Goal: Transaction & Acquisition: Purchase product/service

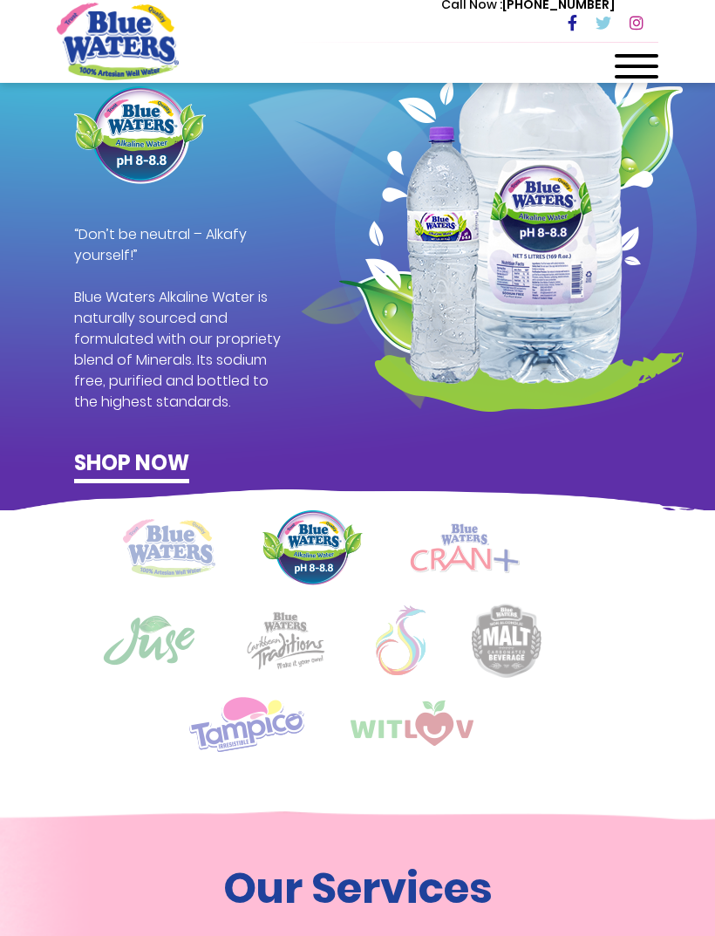
scroll to position [823, 0]
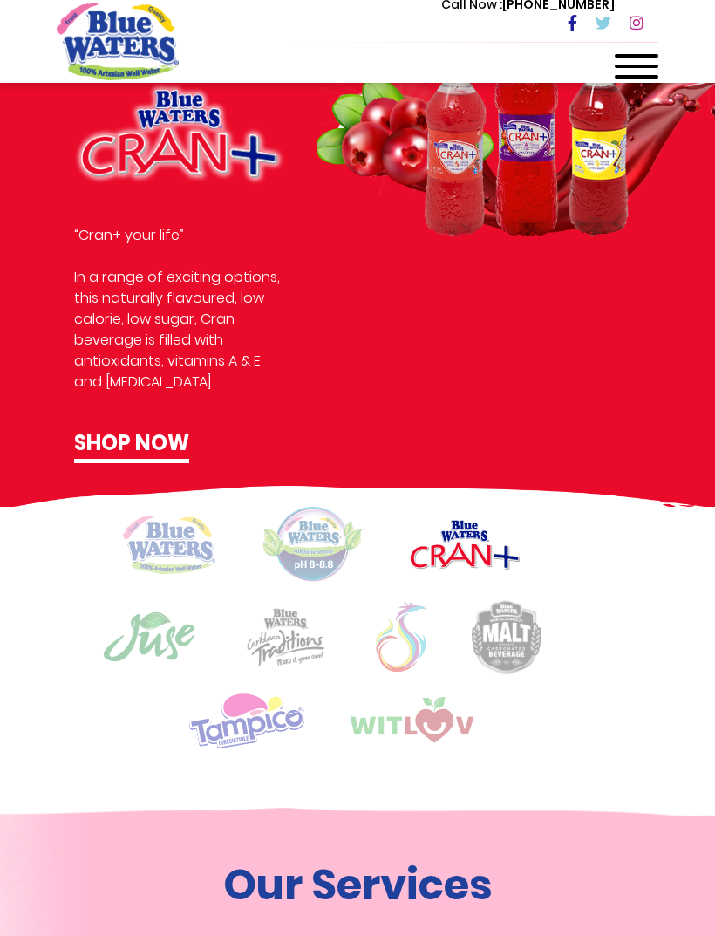
click at [154, 637] on img at bounding box center [149, 637] width 94 height 52
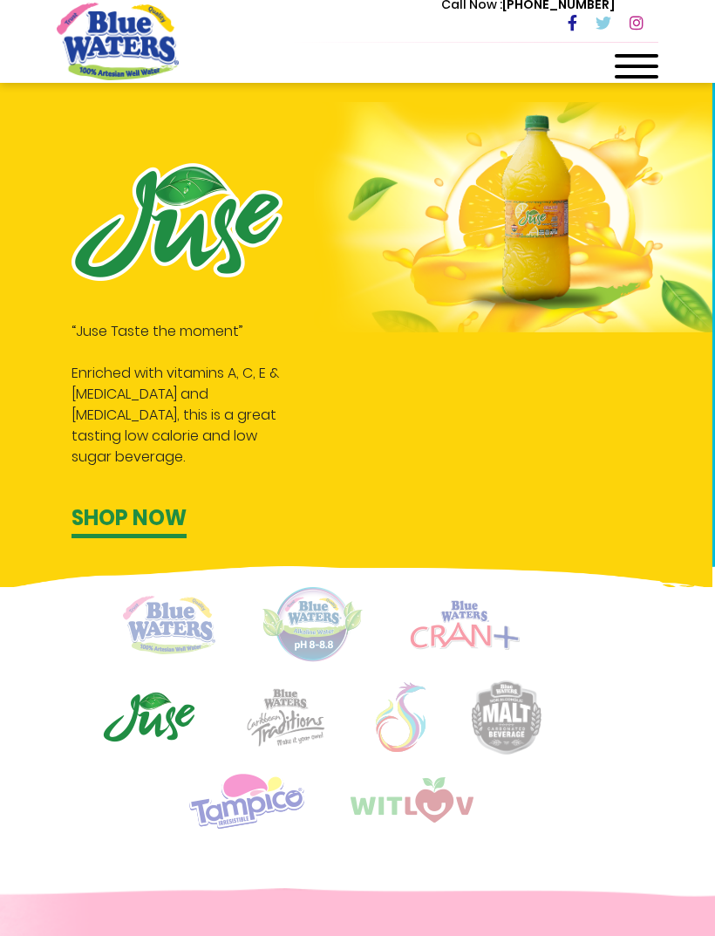
scroll to position [745, 0]
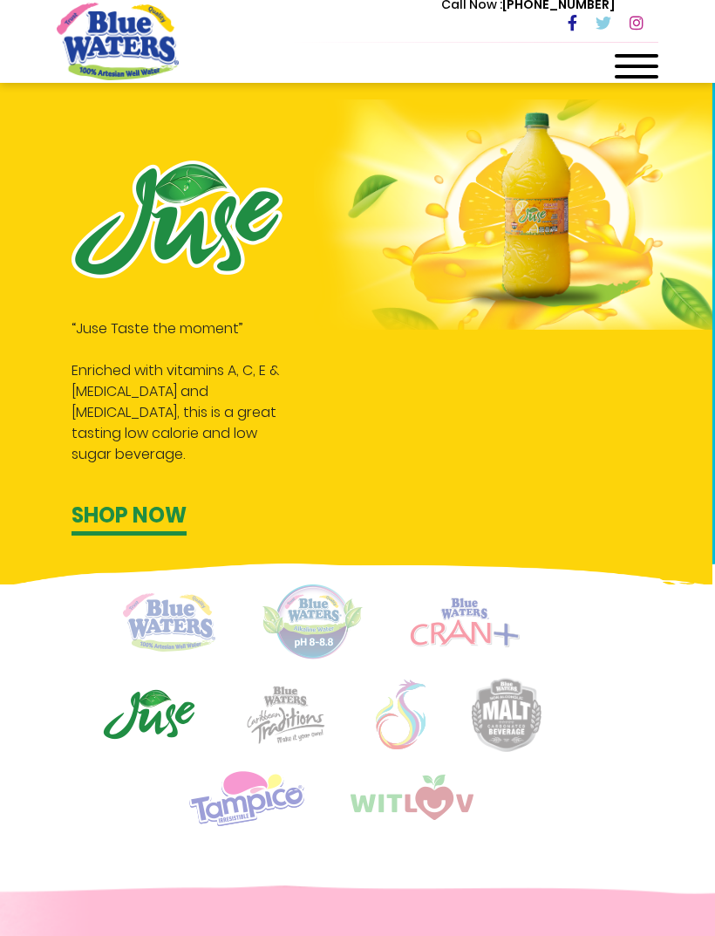
click at [307, 721] on img at bounding box center [285, 715] width 87 height 60
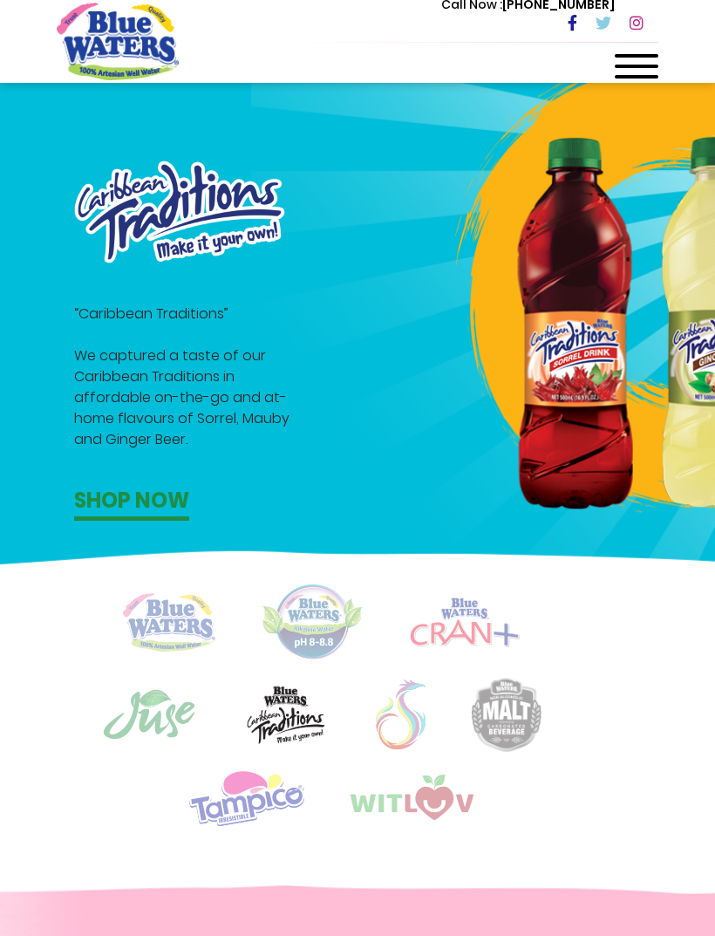
scroll to position [741, 0]
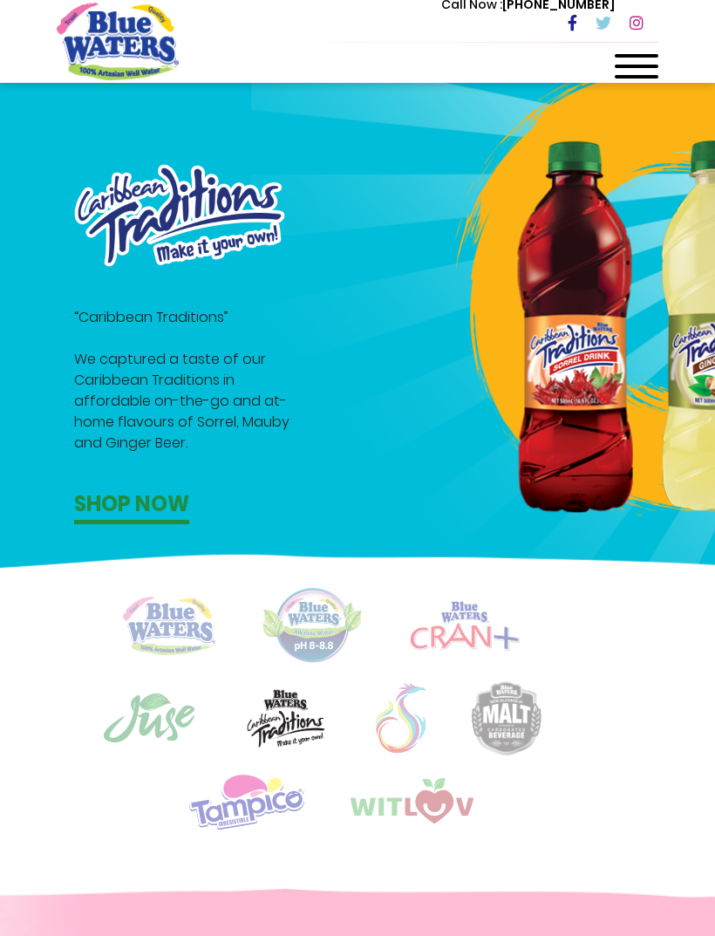
click at [415, 731] on img at bounding box center [401, 718] width 50 height 70
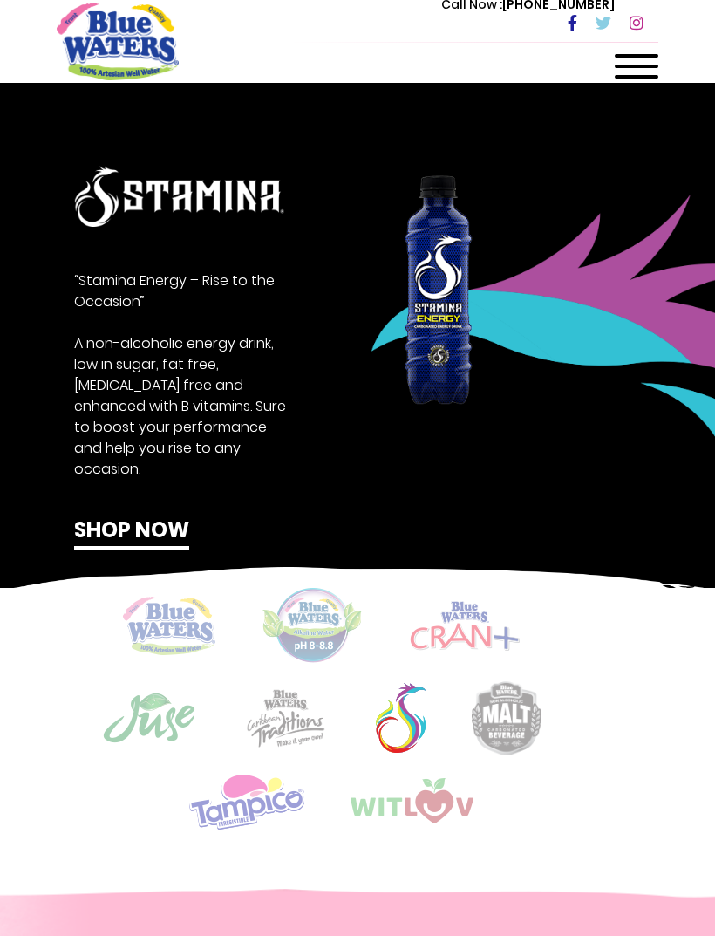
click at [526, 728] on img at bounding box center [507, 718] width 70 height 74
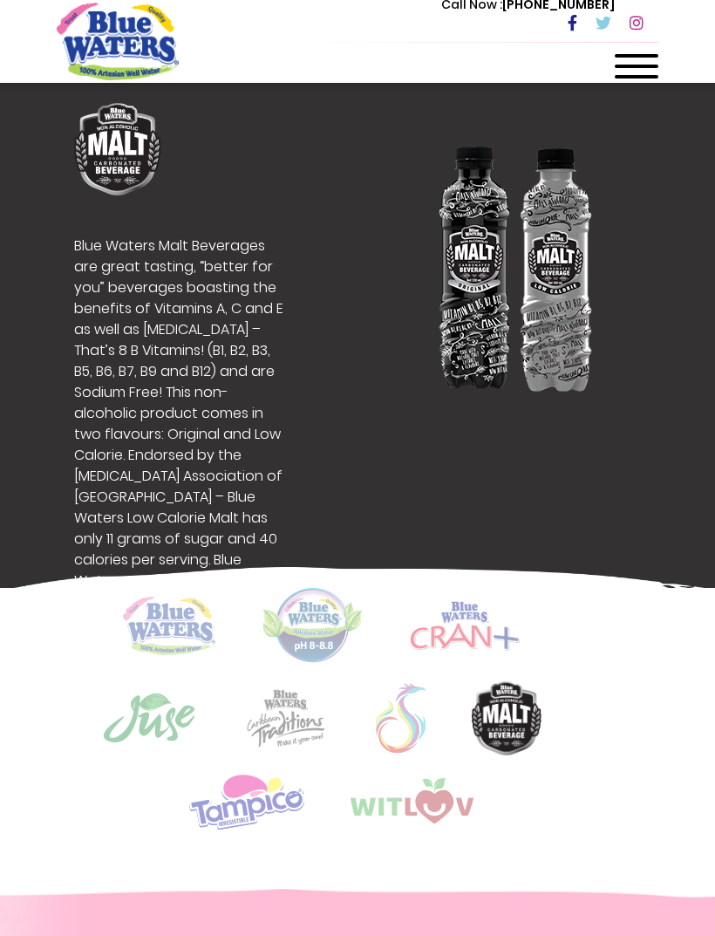
click at [263, 780] on img at bounding box center [246, 801] width 115 height 57
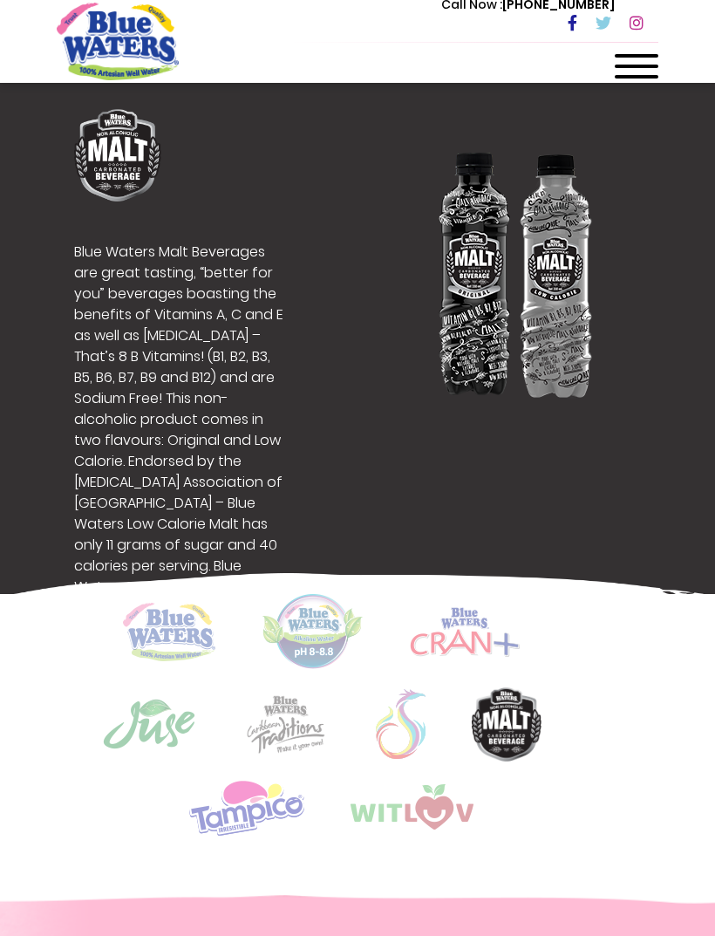
click at [278, 800] on img at bounding box center [246, 807] width 115 height 57
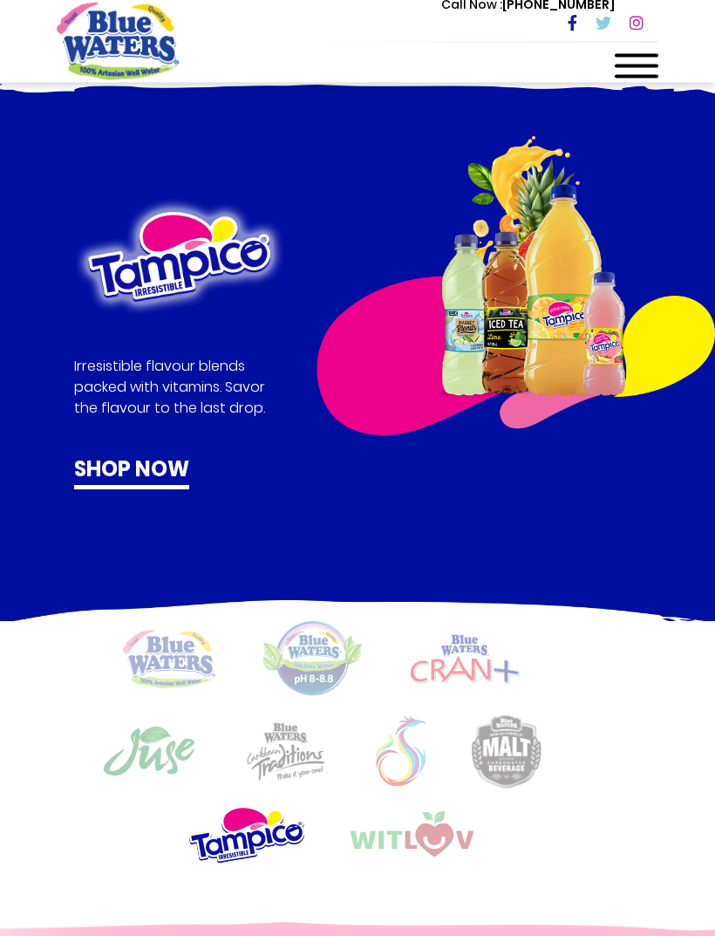
scroll to position [706, 0]
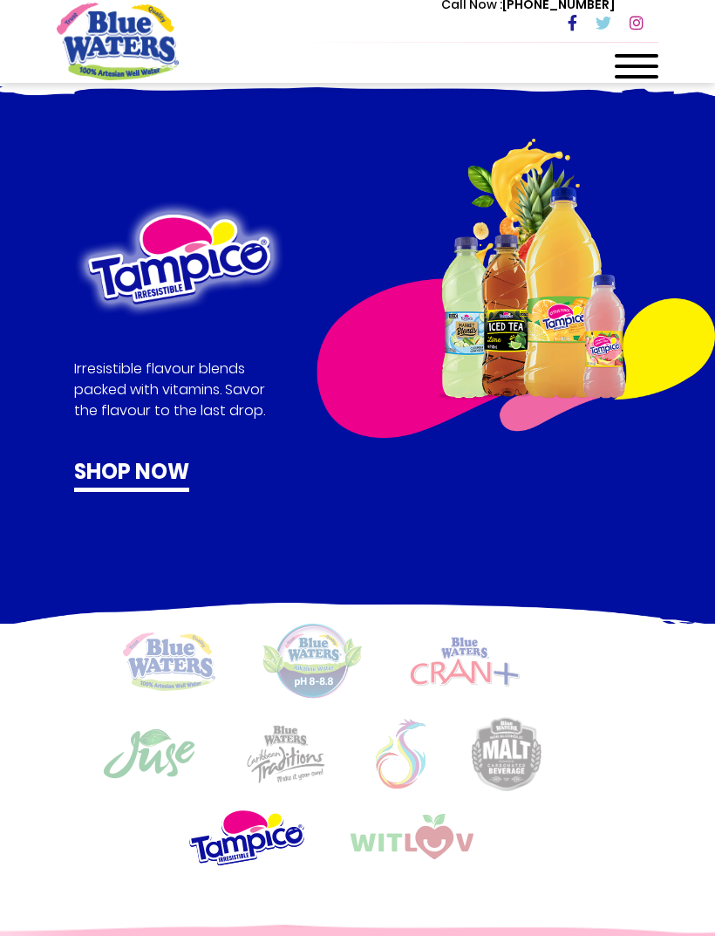
click at [543, 351] on img at bounding box center [516, 289] width 399 height 300
click at [545, 311] on img at bounding box center [516, 289] width 399 height 300
click at [171, 470] on link "Shop now" at bounding box center [131, 474] width 115 height 36
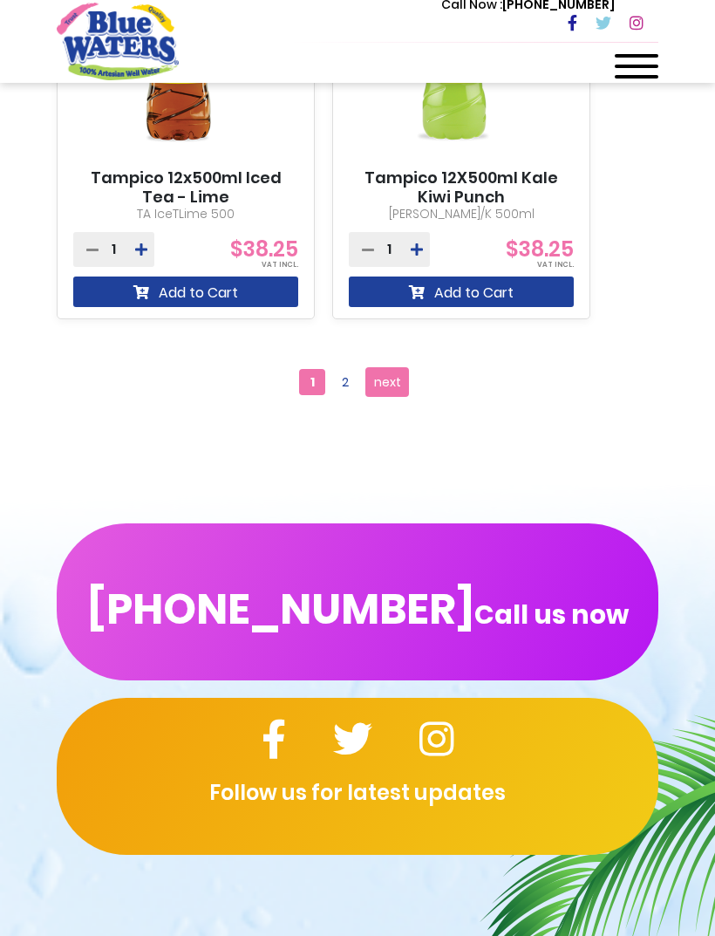
scroll to position [3032, 0]
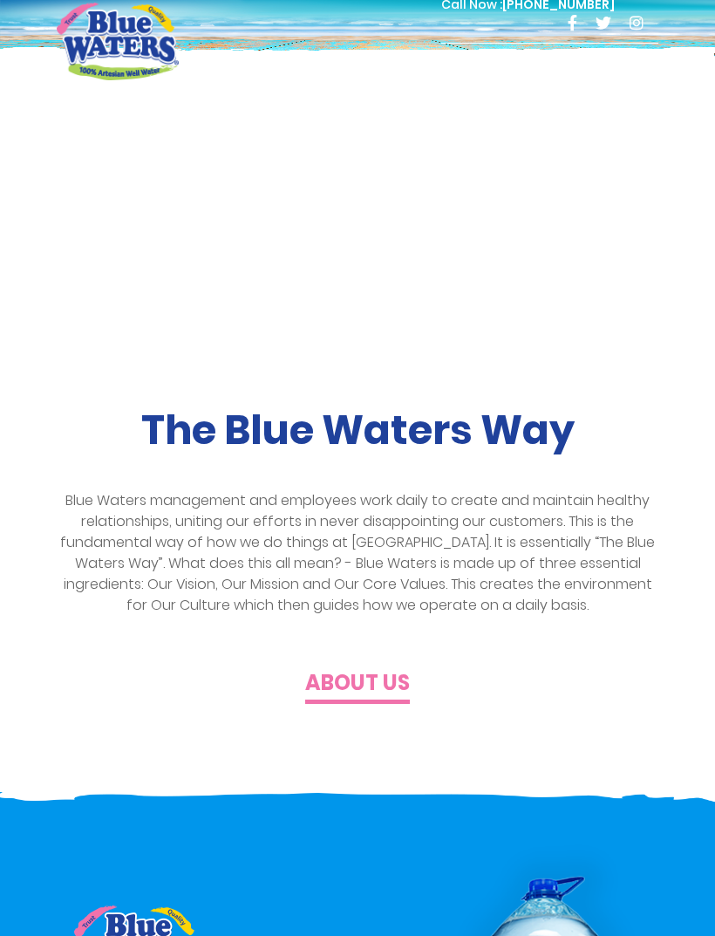
scroll to position [706, 0]
